Goal: Task Accomplishment & Management: Manage account settings

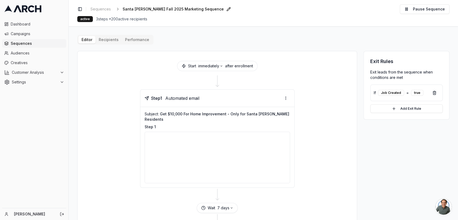
scroll to position [58, 0]
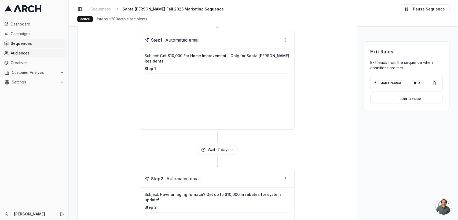
click at [23, 53] on span "Audiences" at bounding box center [37, 52] width 53 height 5
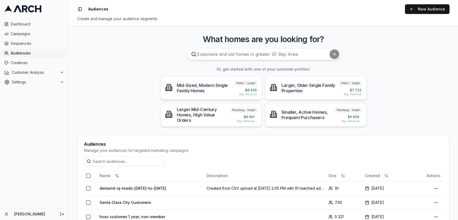
scroll to position [29, 0]
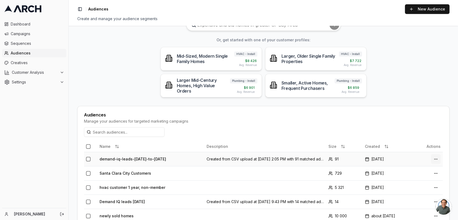
click at [435, 162] on html "Dashboard Campaigns Sequences Audiences Creatives Customer Analysis Settings Em…" at bounding box center [229, 110] width 458 height 220
click at [421, 184] on div "Edit Audience" at bounding box center [422, 187] width 32 height 9
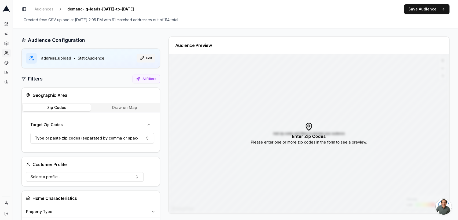
click at [143, 56] on button "Edit" at bounding box center [146, 58] width 19 height 9
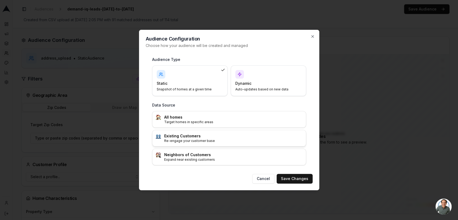
click at [194, 133] on h3 "Existing Customers" at bounding box center [233, 135] width 139 height 5
click at [313, 38] on icon "button" at bounding box center [313, 36] width 4 height 4
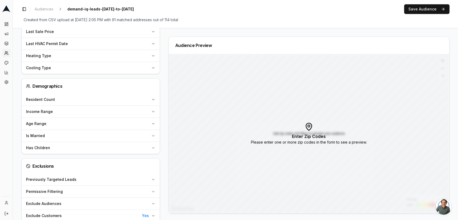
scroll to position [316, 0]
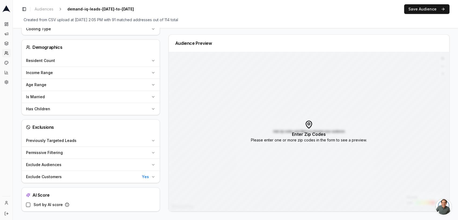
click at [150, 177] on button "Exclude Customers Yes" at bounding box center [91, 177] width 138 height 12
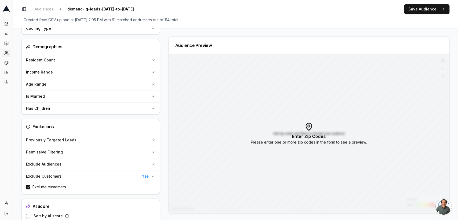
click at [150, 177] on button "Exclude Customers Yes" at bounding box center [91, 176] width 138 height 12
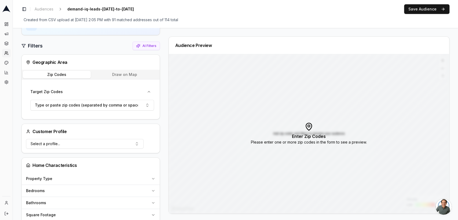
scroll to position [0, 0]
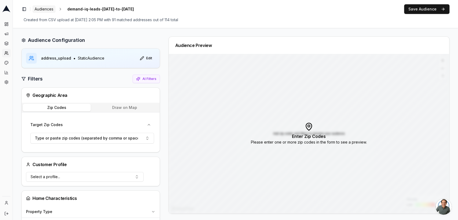
click at [46, 9] on span "Audiences" at bounding box center [44, 8] width 19 height 5
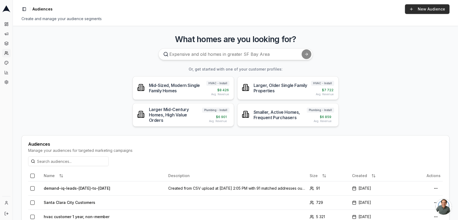
click at [410, 12] on link "New Audience" at bounding box center [427, 9] width 45 height 10
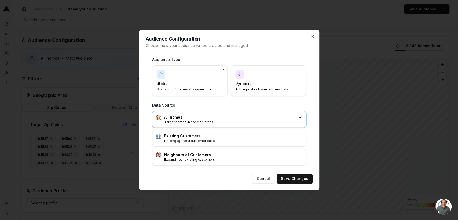
click at [203, 79] on div "Static Snapshot of homes at a given time" at bounding box center [190, 80] width 66 height 21
click at [190, 66] on div "Static Snapshot of homes at a given time" at bounding box center [189, 81] width 75 height 31
click at [195, 138] on h3 "Existing Customers" at bounding box center [233, 135] width 139 height 5
click at [292, 180] on button "Save Changes" at bounding box center [295, 179] width 36 height 10
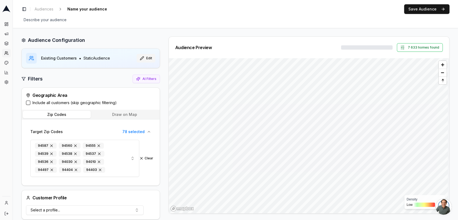
click at [141, 57] on button "Edit" at bounding box center [146, 58] width 19 height 9
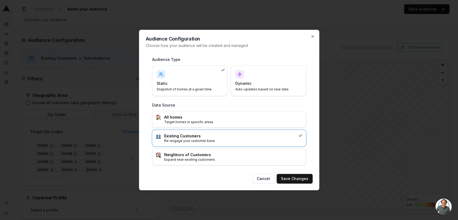
click at [186, 77] on div "Static Snapshot of homes at a given time" at bounding box center [190, 80] width 66 height 21
click at [265, 173] on div "Audience Configuration Choose how your audience will be created and managed Aud…" at bounding box center [229, 110] width 180 height 161
click at [262, 176] on button "Cancel" at bounding box center [263, 179] width 22 height 10
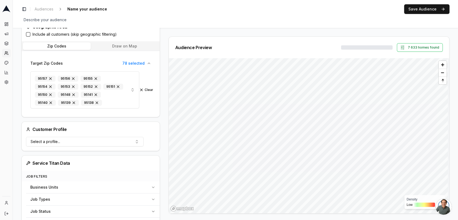
scroll to position [71, 0]
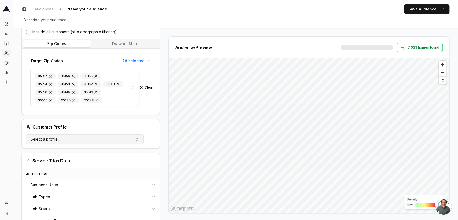
click at [80, 136] on button "Select a profile..." at bounding box center [85, 139] width 118 height 10
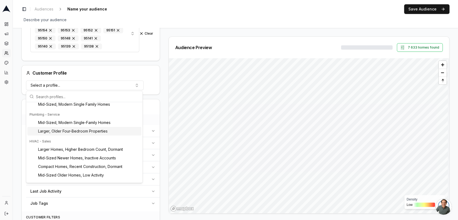
scroll to position [41, 0]
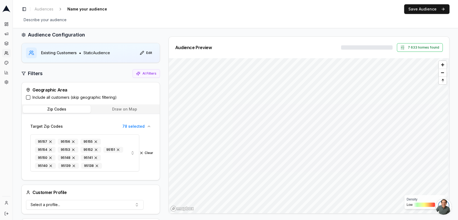
scroll to position [0, 0]
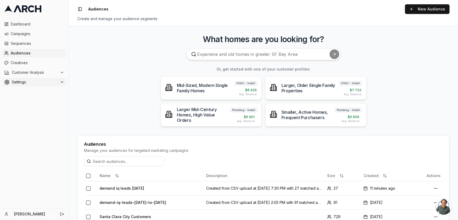
click at [61, 81] on icon at bounding box center [62, 82] width 4 height 4
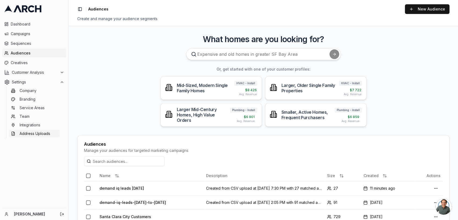
click at [36, 130] on link "Address Uploads" at bounding box center [34, 134] width 51 height 8
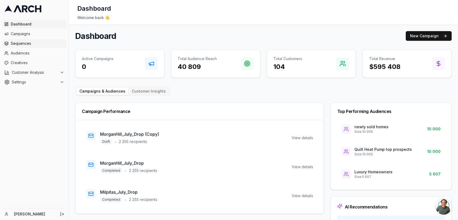
click at [30, 41] on span "Sequences" at bounding box center [37, 43] width 53 height 5
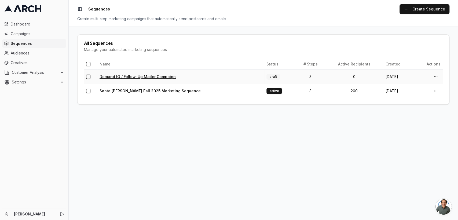
click at [126, 75] on link "Demand IQ / Follow-Up Mailer Campaign" at bounding box center [138, 76] width 76 height 5
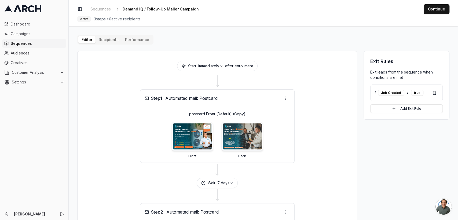
click at [114, 42] on div "Editor Recipients Performance Start immediately after enrollment Step 1 Automat…" at bounding box center [263, 220] width 372 height 371
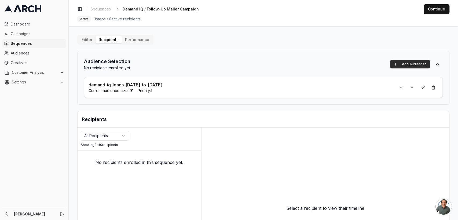
click at [394, 66] on button "Add Audiences" at bounding box center [410, 64] width 40 height 9
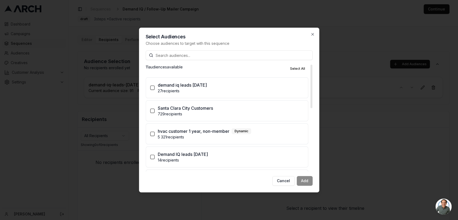
click at [227, 86] on div "demand iq leads [DATE]" at bounding box center [231, 85] width 146 height 6
click at [155, 86] on button "demand iq leads [DATE] 27 recipients" at bounding box center [152, 88] width 4 height 4
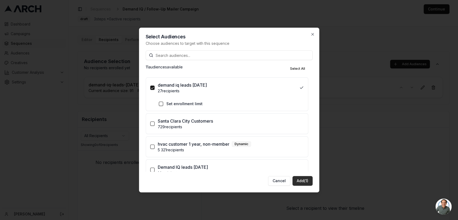
click at [303, 181] on button "Add (1)" at bounding box center [303, 181] width 20 height 10
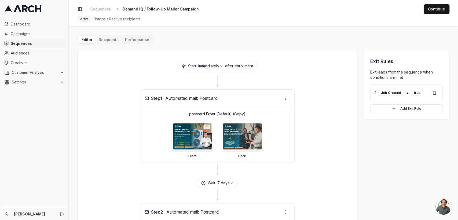
click at [85, 38] on button "Editor" at bounding box center [86, 40] width 17 height 8
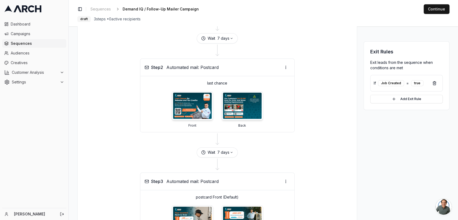
scroll to position [144, 0]
